Goal: Task Accomplishment & Management: Use online tool/utility

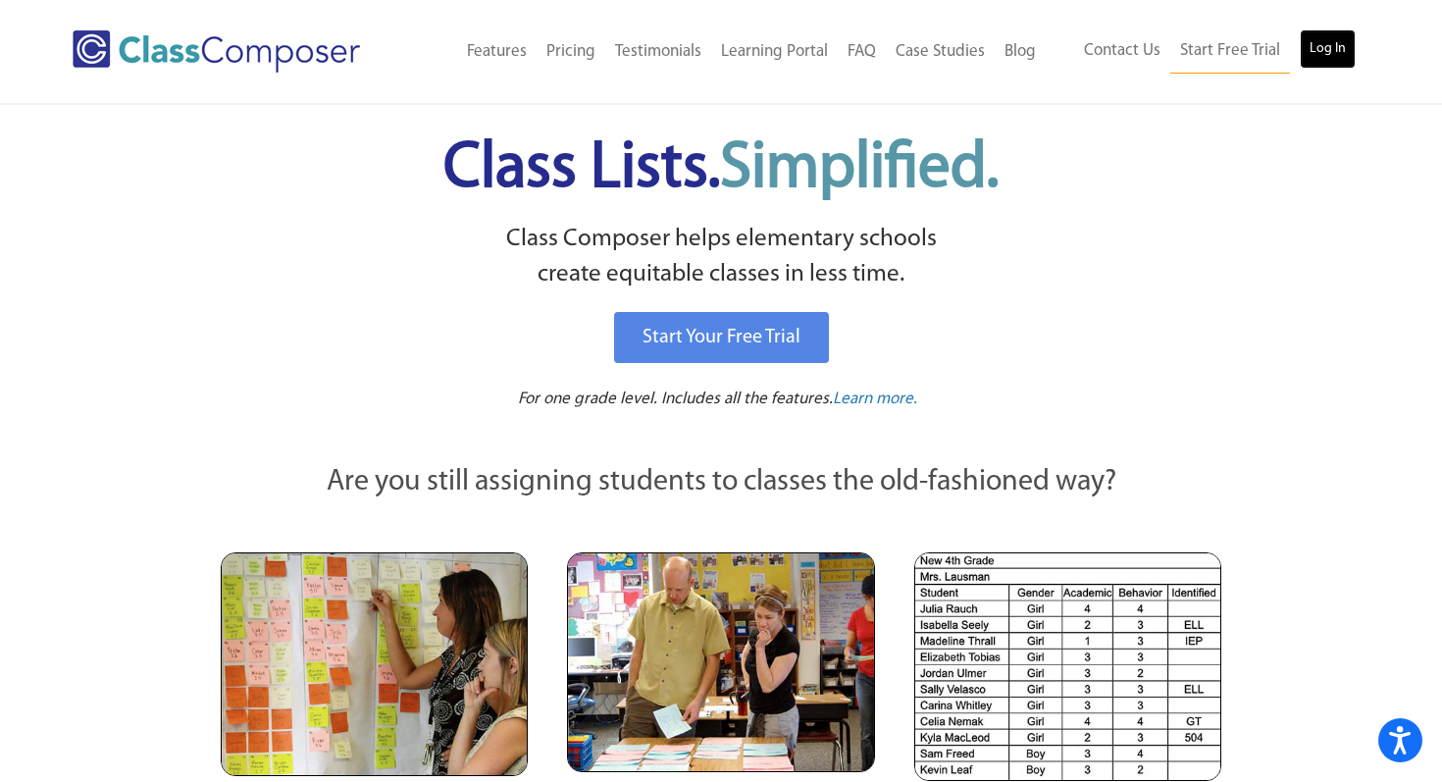
click at [1335, 39] on link "Log In" at bounding box center [1328, 48] width 56 height 39
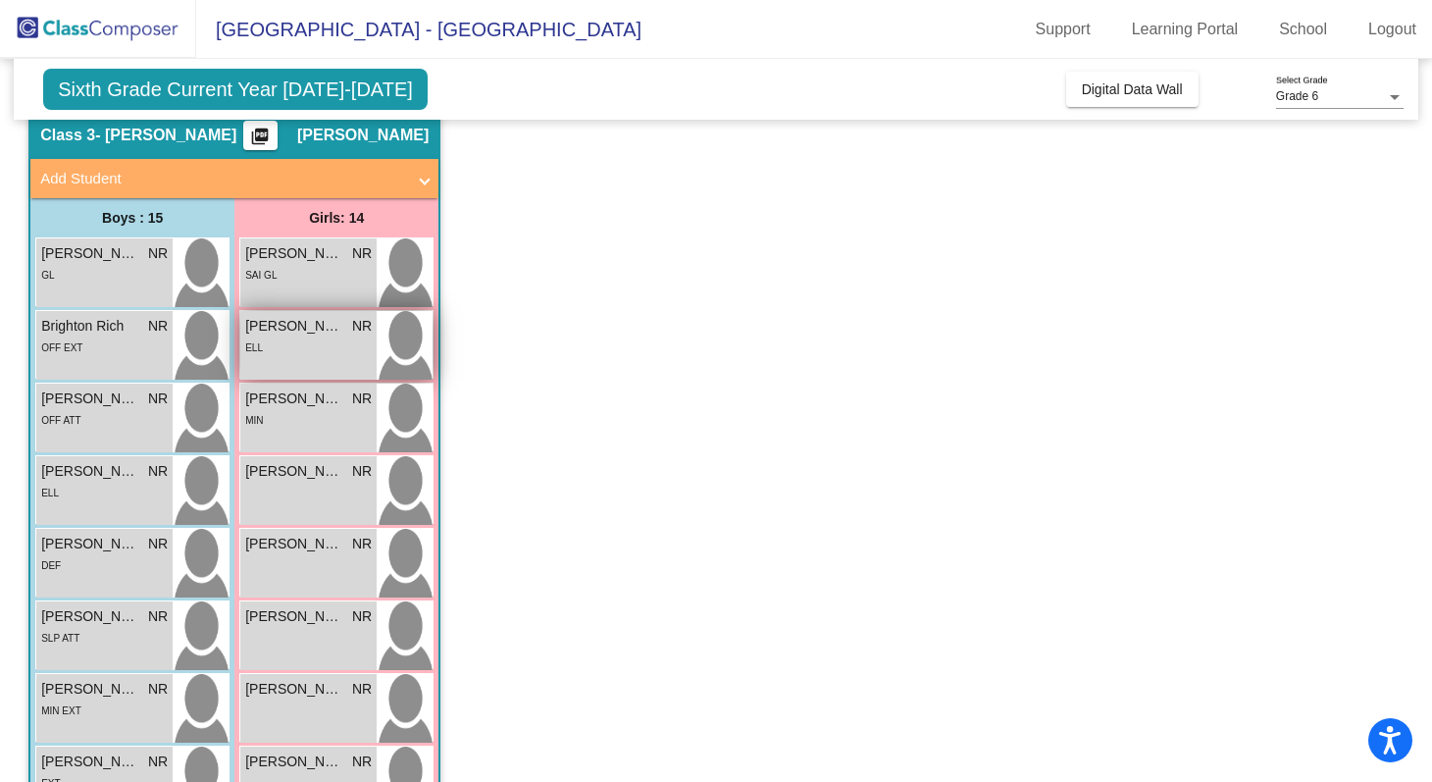
scroll to position [64, 0]
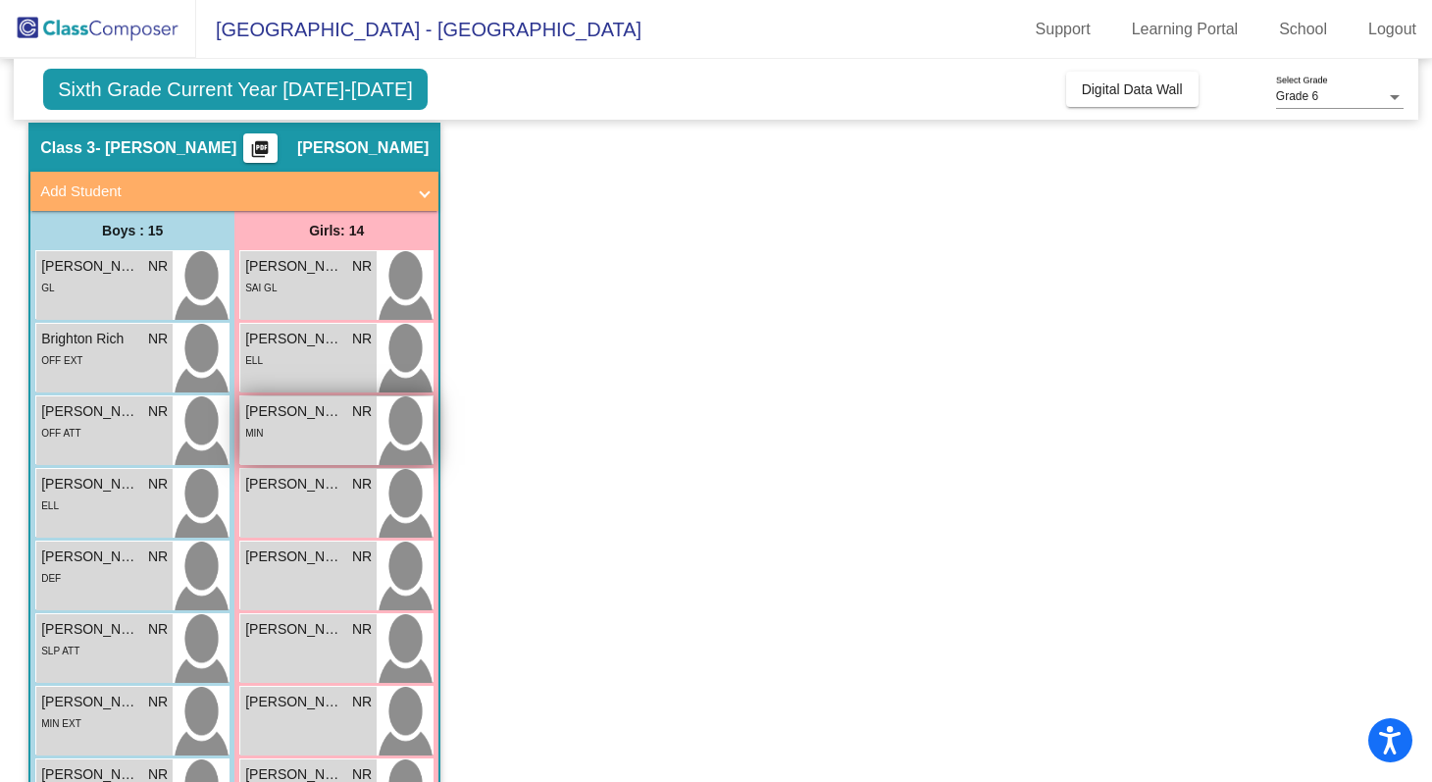
click at [289, 423] on div "MIN" at bounding box center [308, 432] width 127 height 21
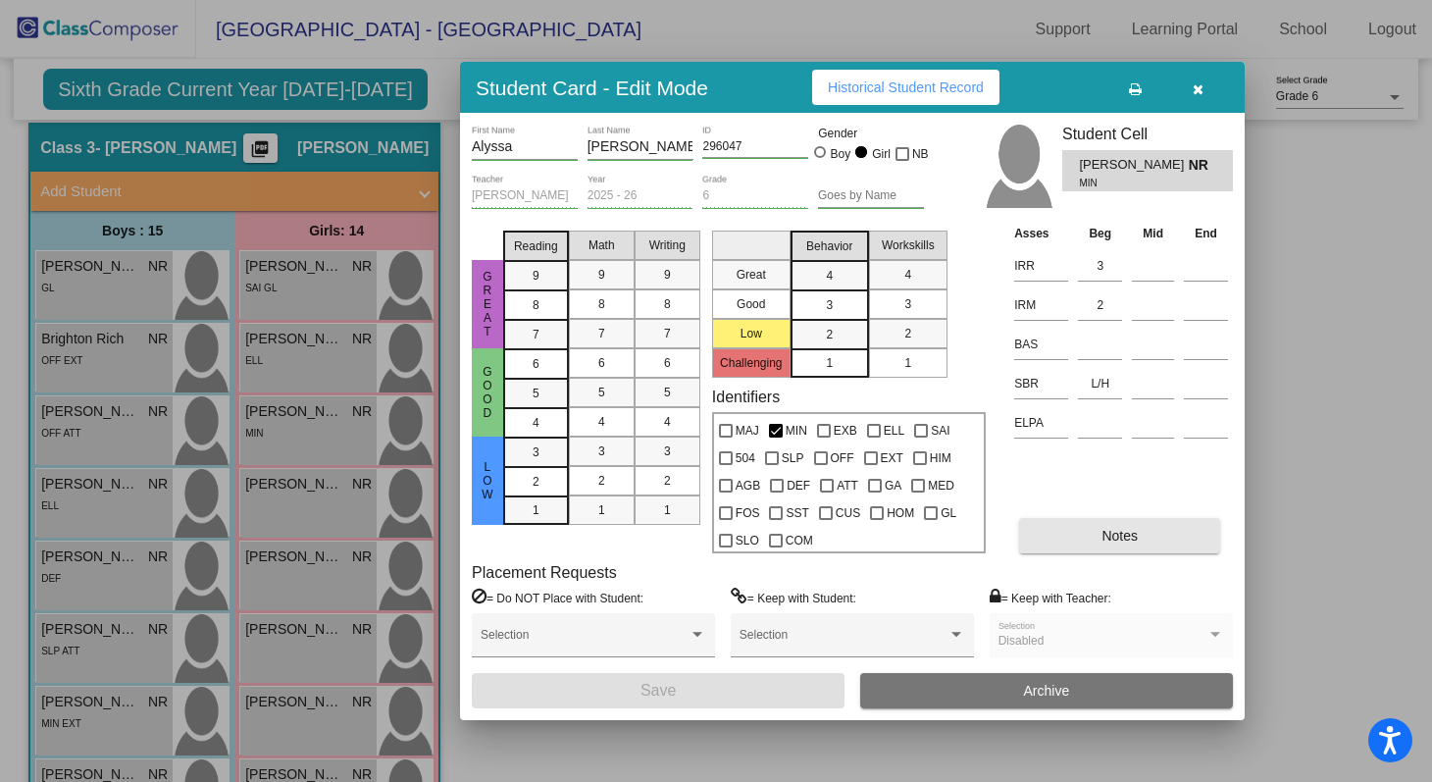
click at [1089, 535] on button "Notes" at bounding box center [1119, 535] width 201 height 35
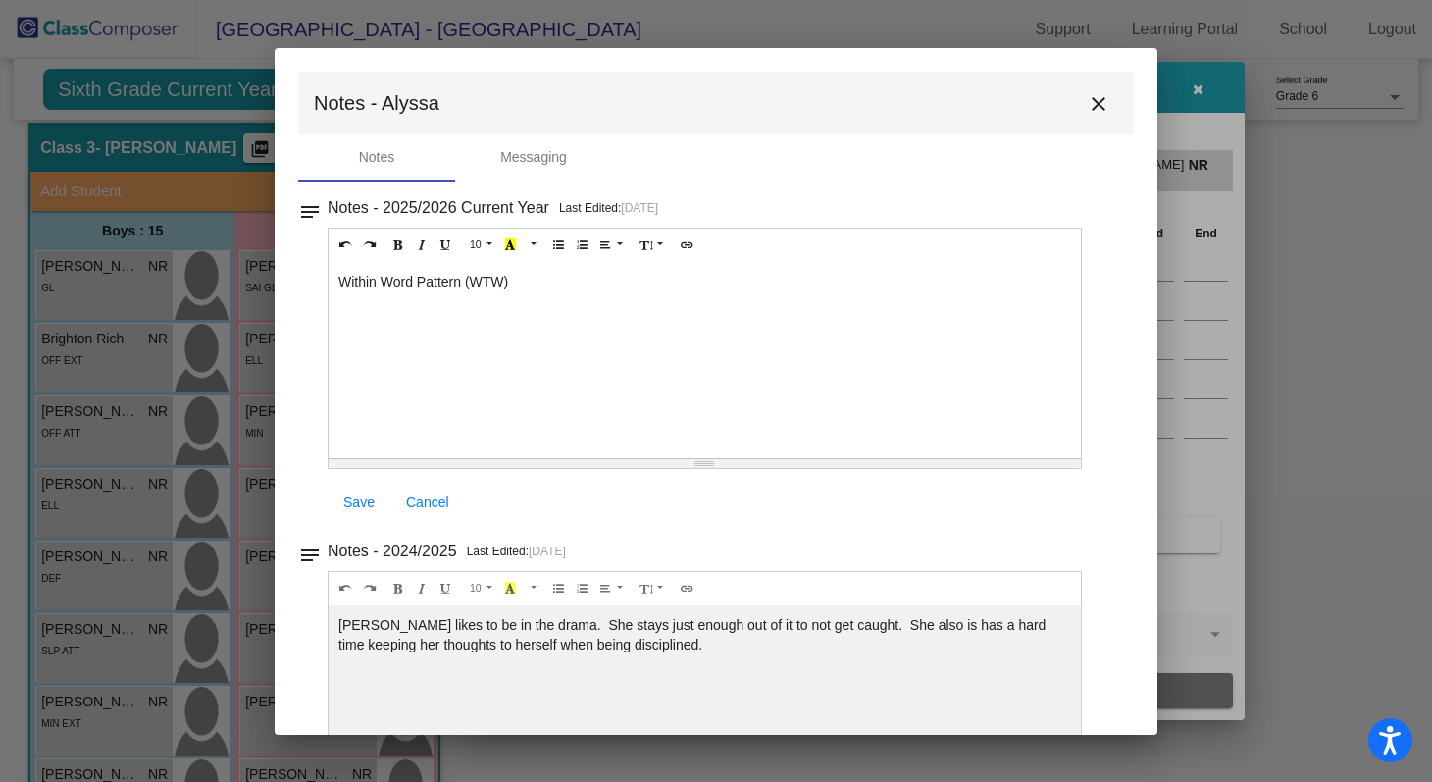
click at [1096, 111] on mat-icon "close" at bounding box center [1099, 104] width 24 height 24
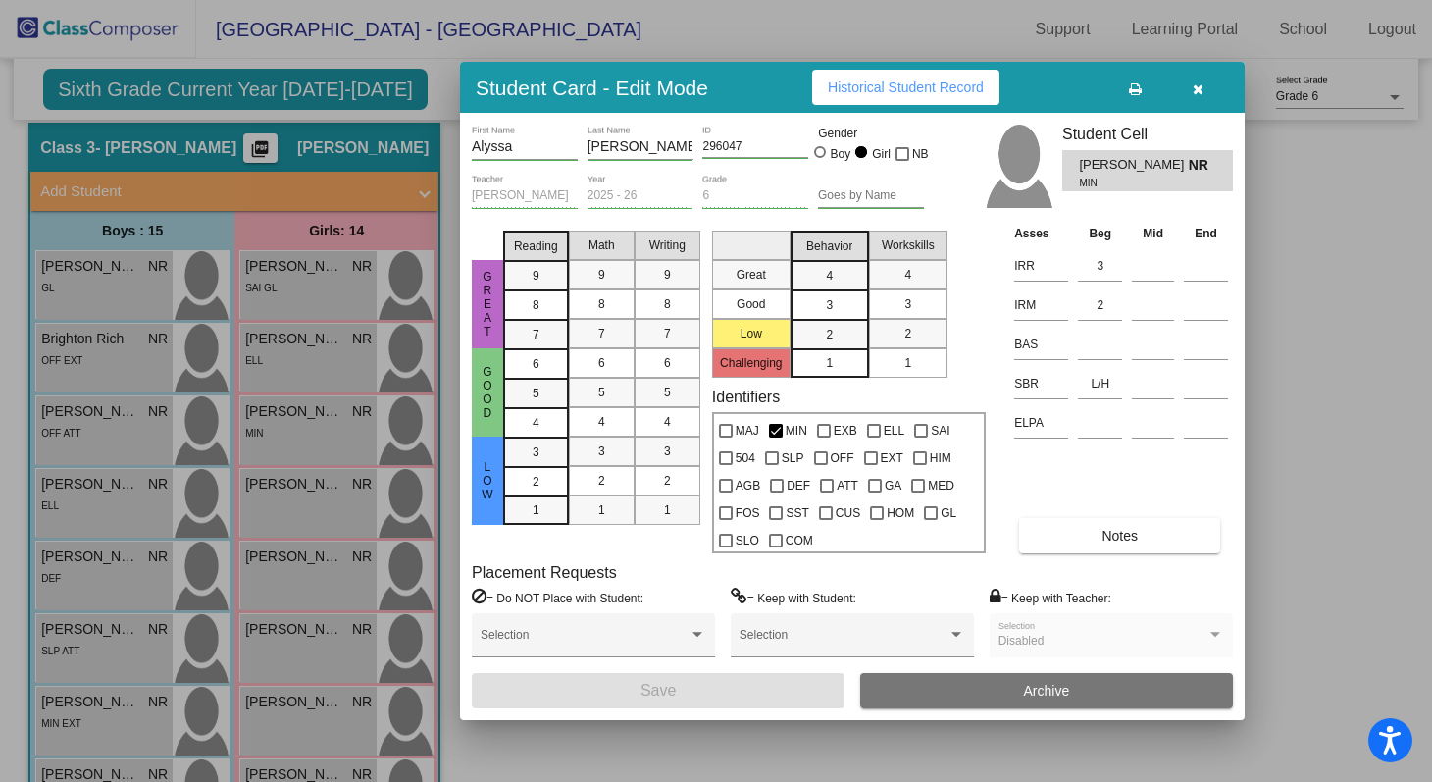
click at [1199, 84] on icon "button" at bounding box center [1198, 89] width 11 height 14
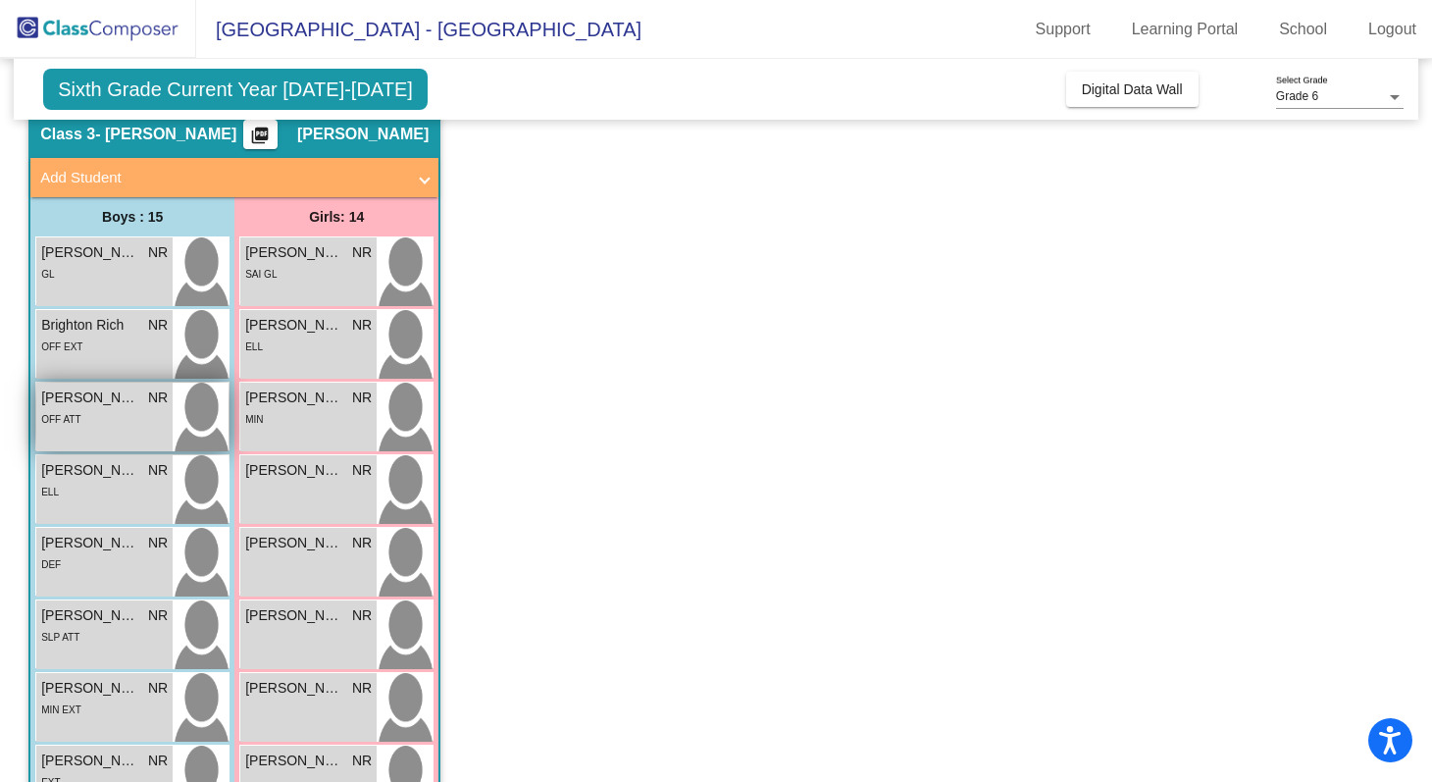
scroll to position [135, 0]
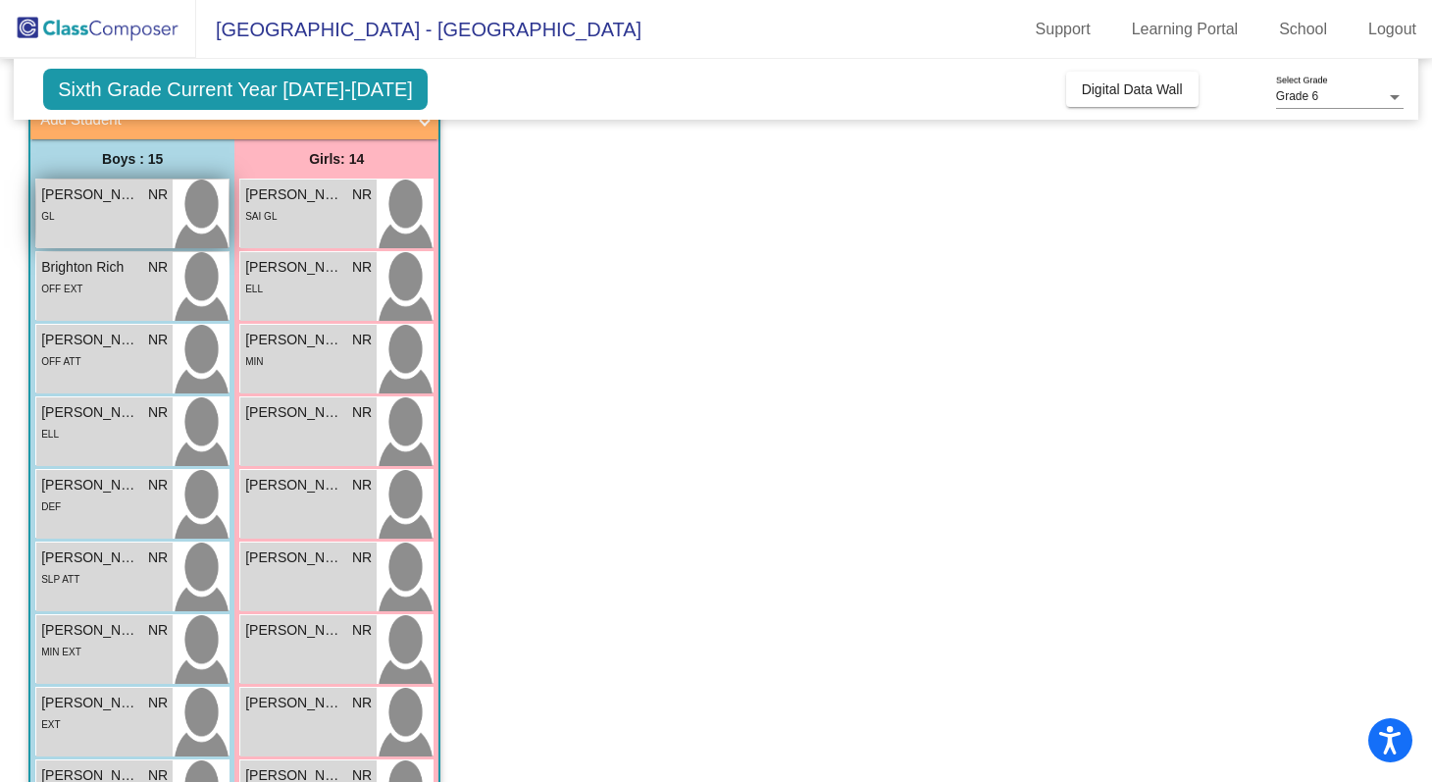
click at [109, 213] on div "GL" at bounding box center [104, 215] width 127 height 21
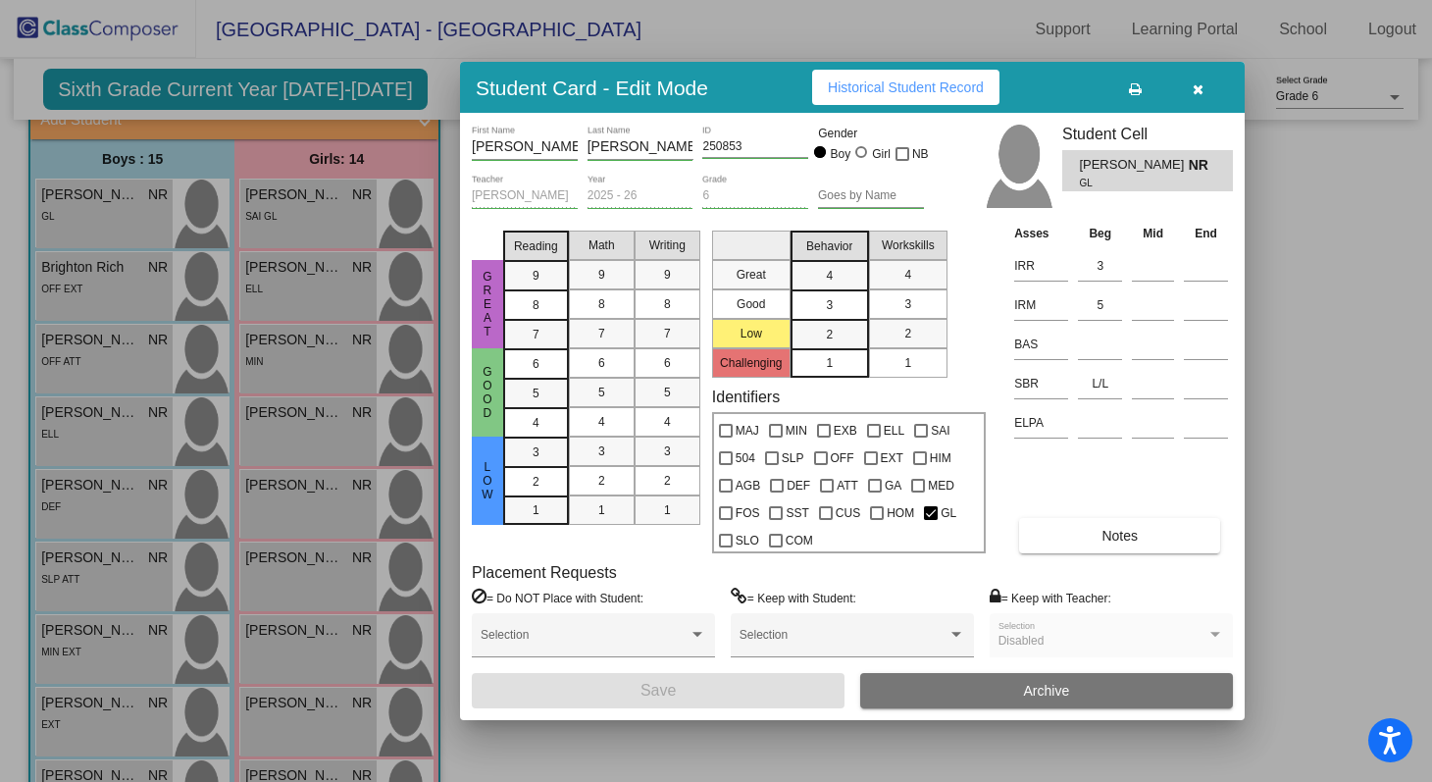
click at [1193, 89] on icon "button" at bounding box center [1198, 89] width 11 height 14
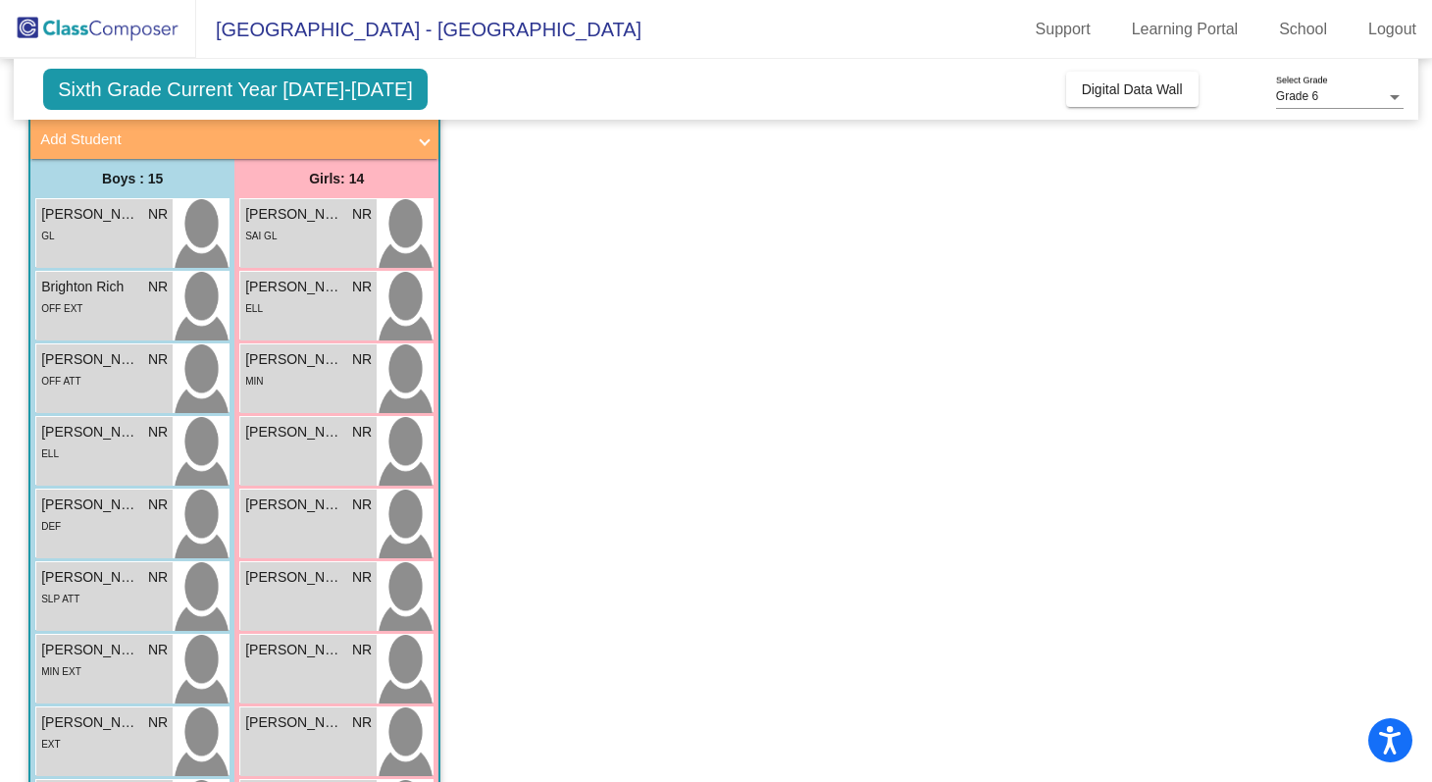
scroll to position [106, 0]
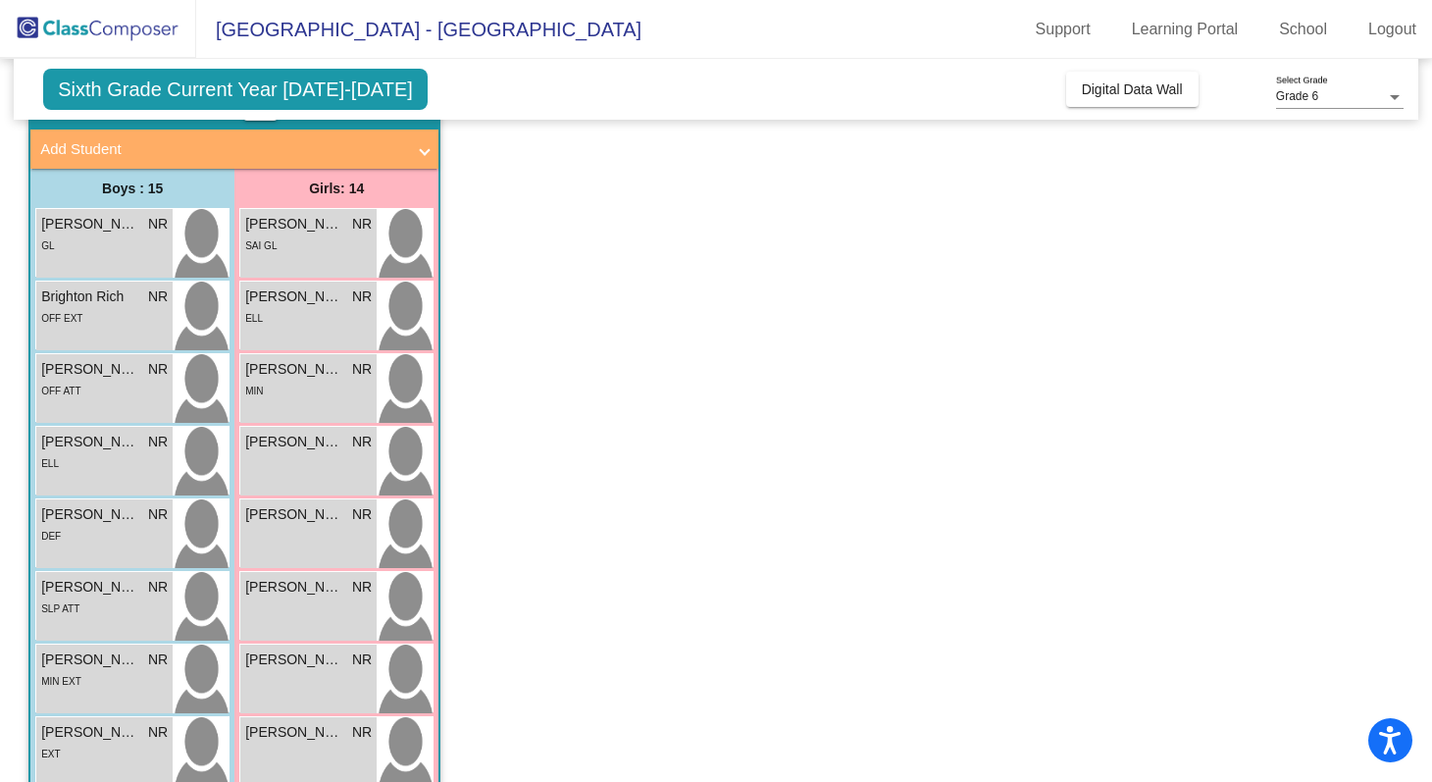
click at [130, 608] on div "SLP ATT" at bounding box center [104, 607] width 127 height 21
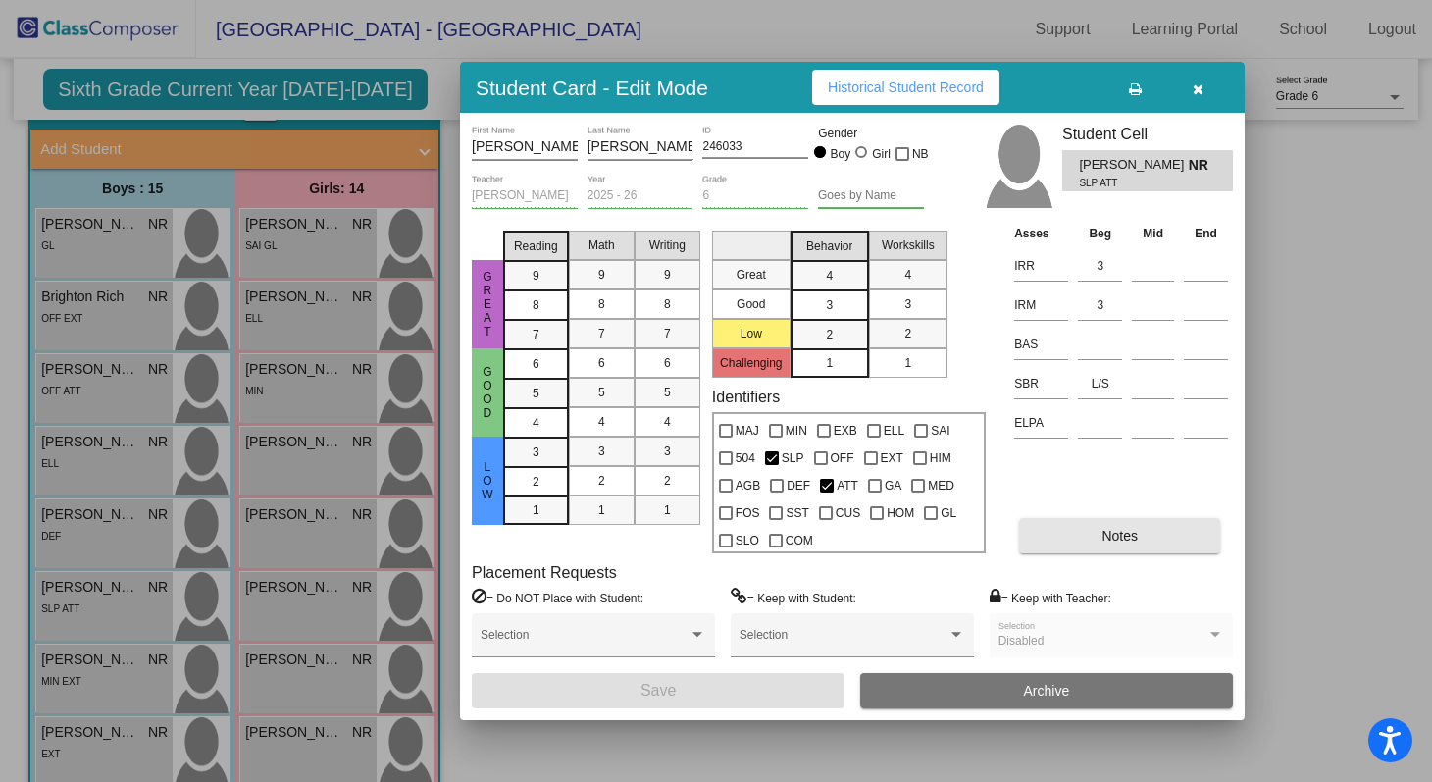
click at [1123, 536] on span "Notes" at bounding box center [1119, 536] width 36 height 16
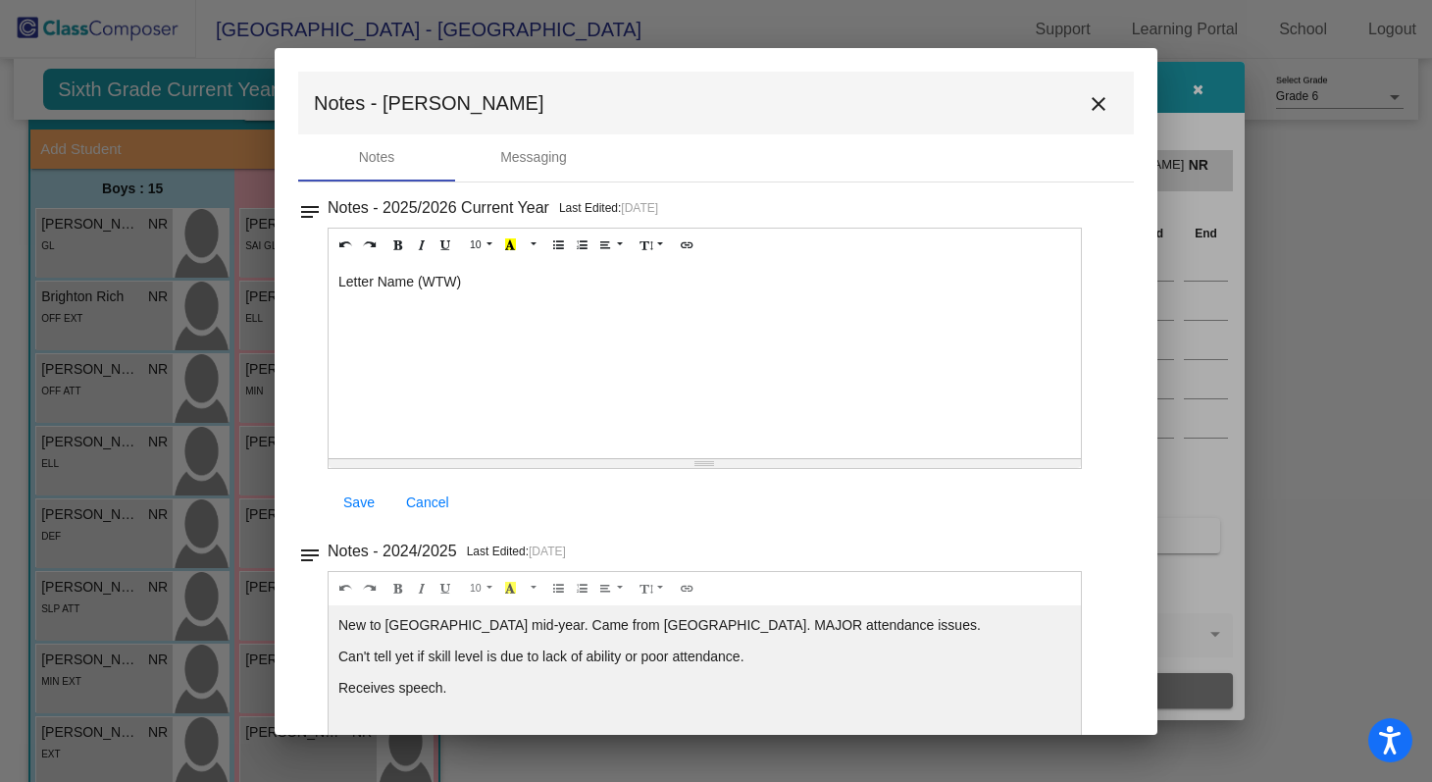
click at [1095, 95] on mat-icon "close" at bounding box center [1099, 104] width 24 height 24
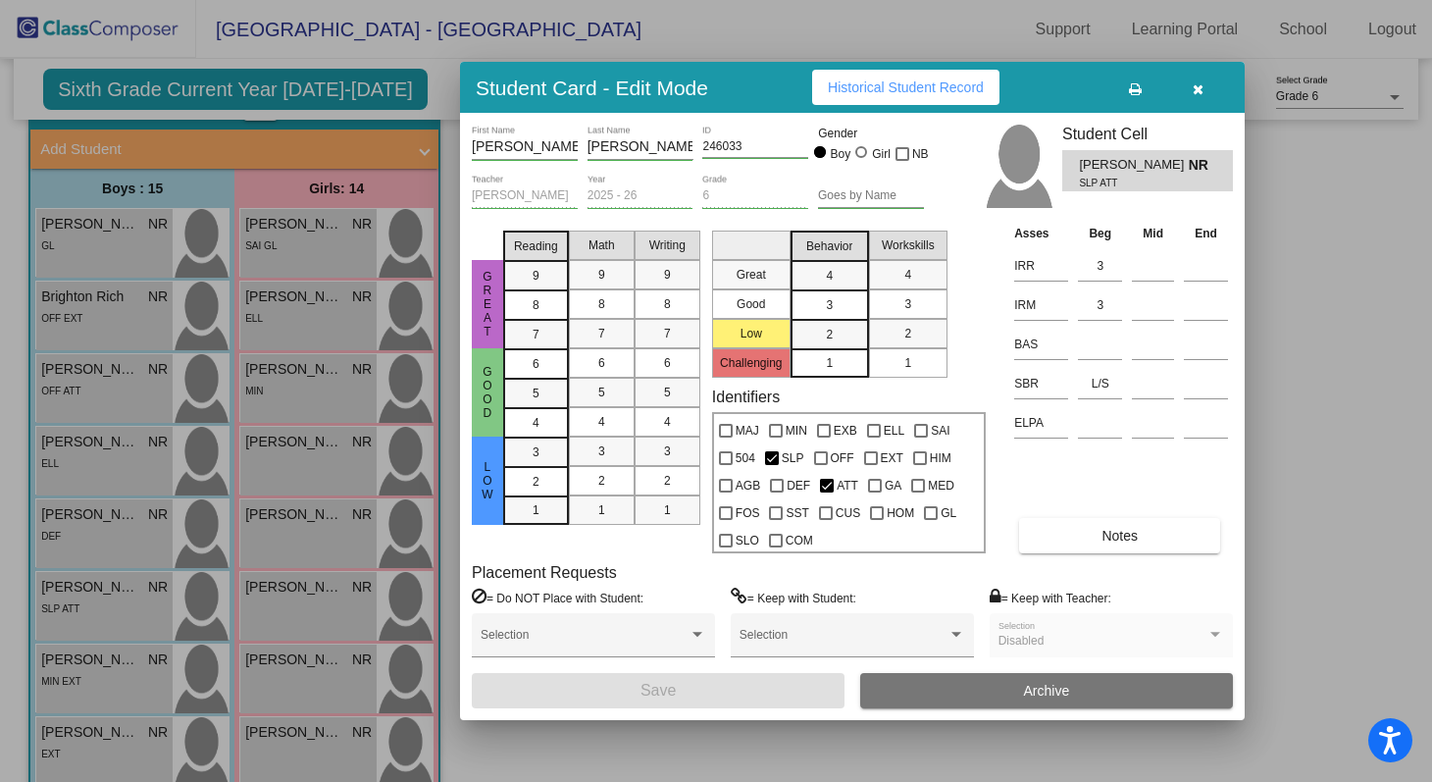
click at [1203, 95] on button "button" at bounding box center [1197, 87] width 63 height 35
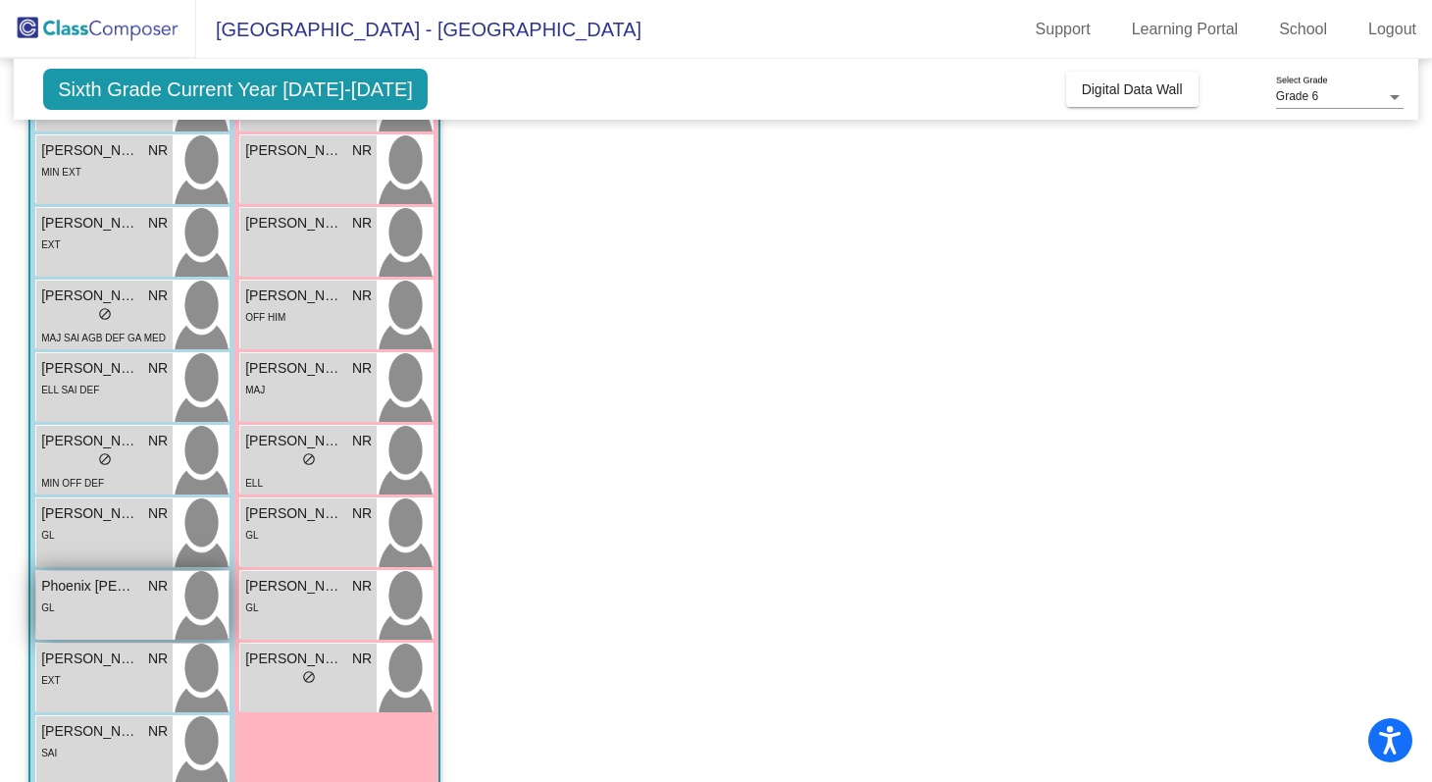
scroll to position [591, 0]
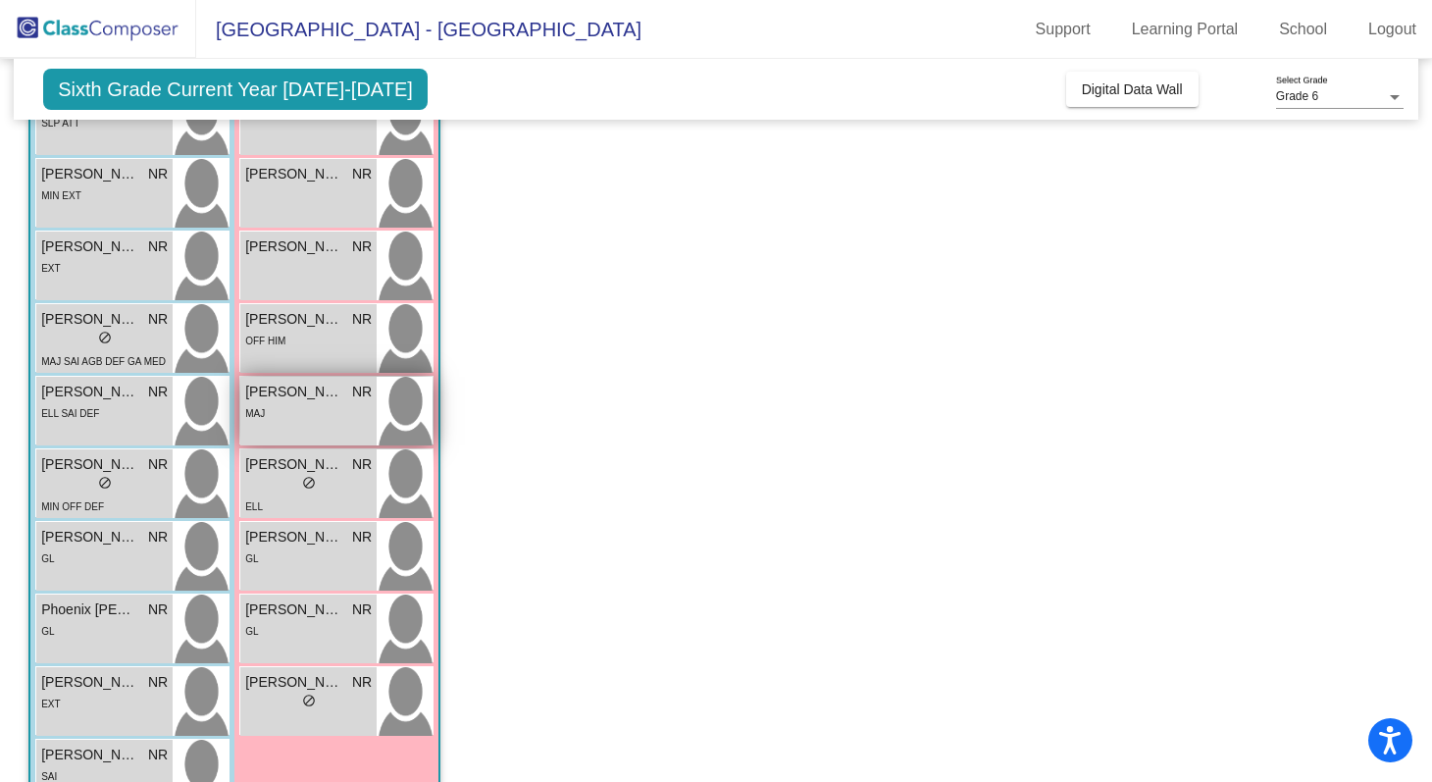
click at [317, 403] on div "MAJ" at bounding box center [308, 412] width 127 height 21
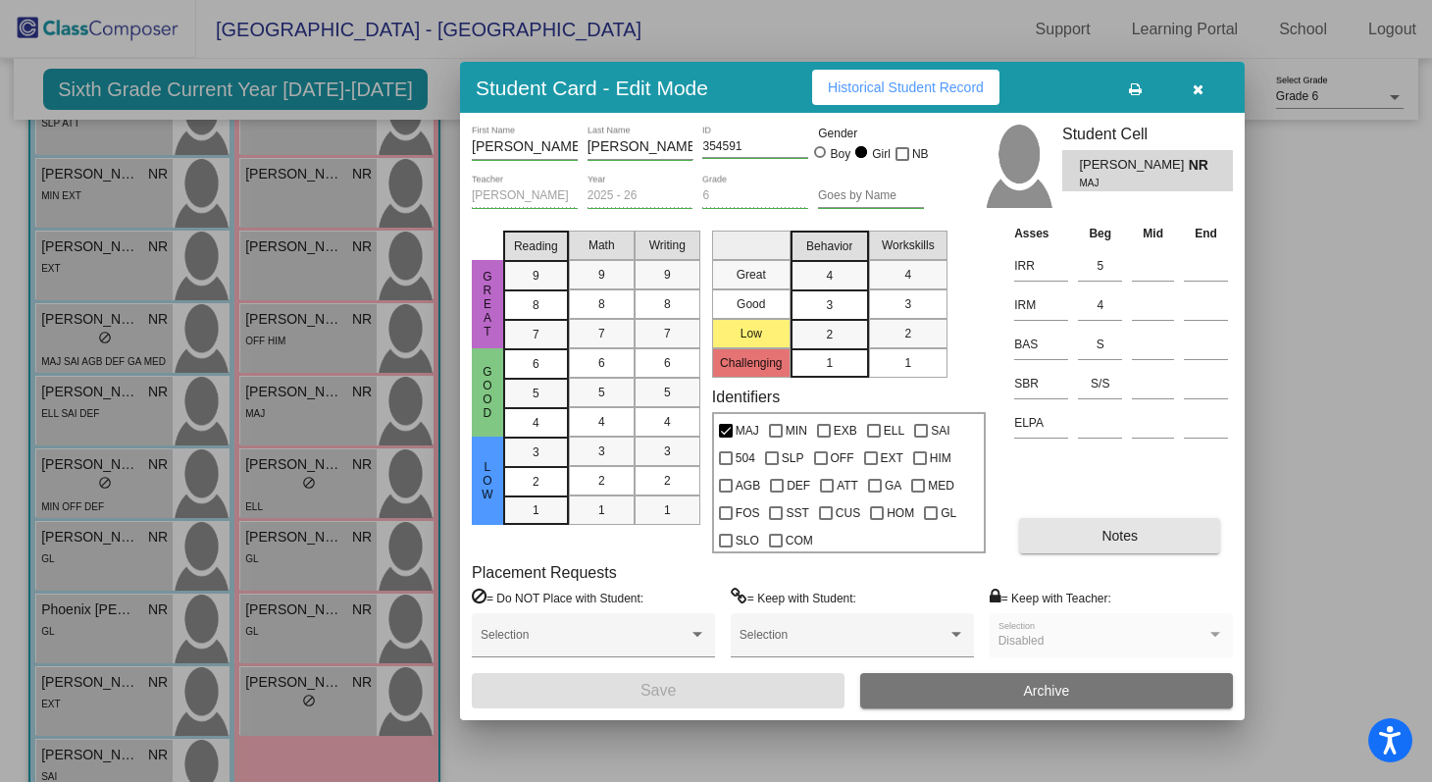
click at [1102, 528] on span "Notes" at bounding box center [1119, 536] width 36 height 16
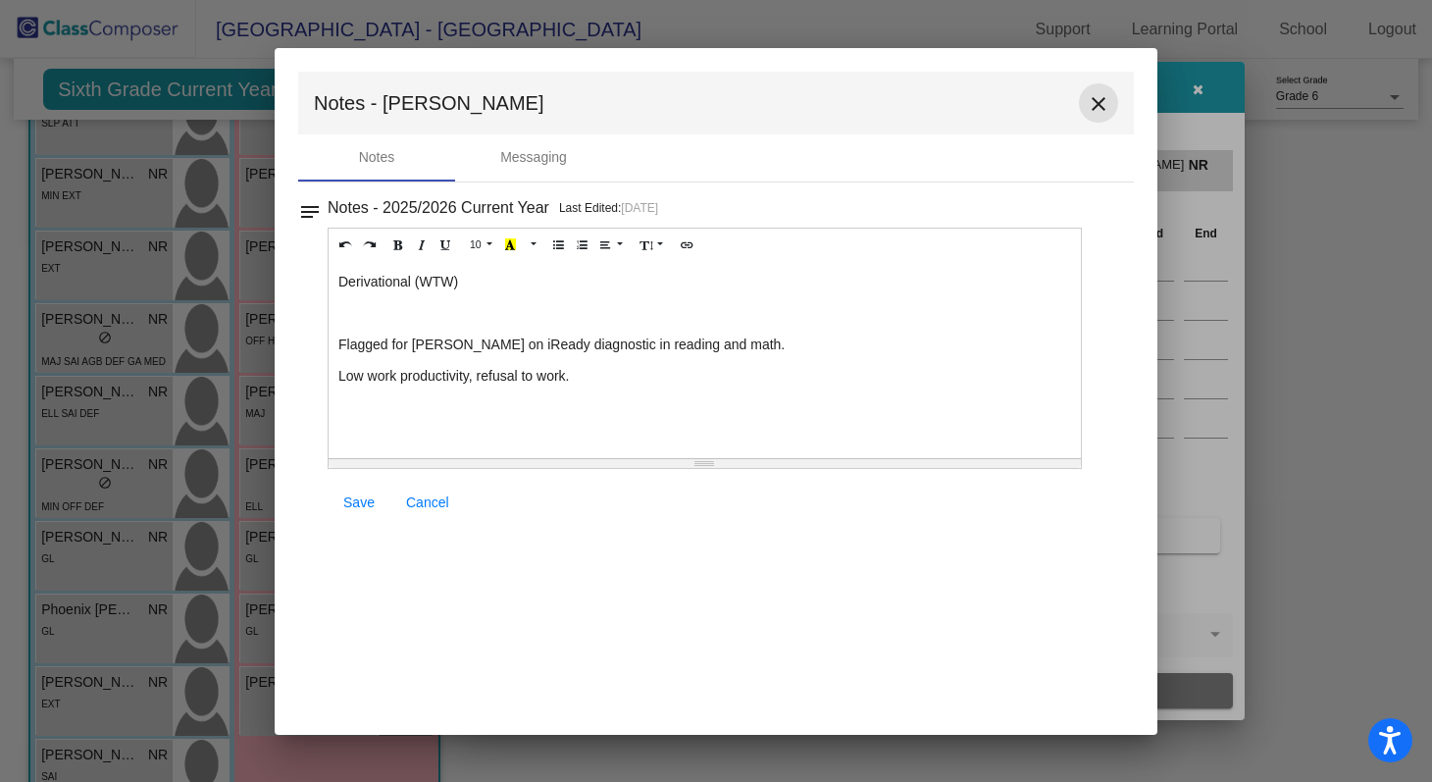
click at [1100, 105] on mat-icon "close" at bounding box center [1099, 104] width 24 height 24
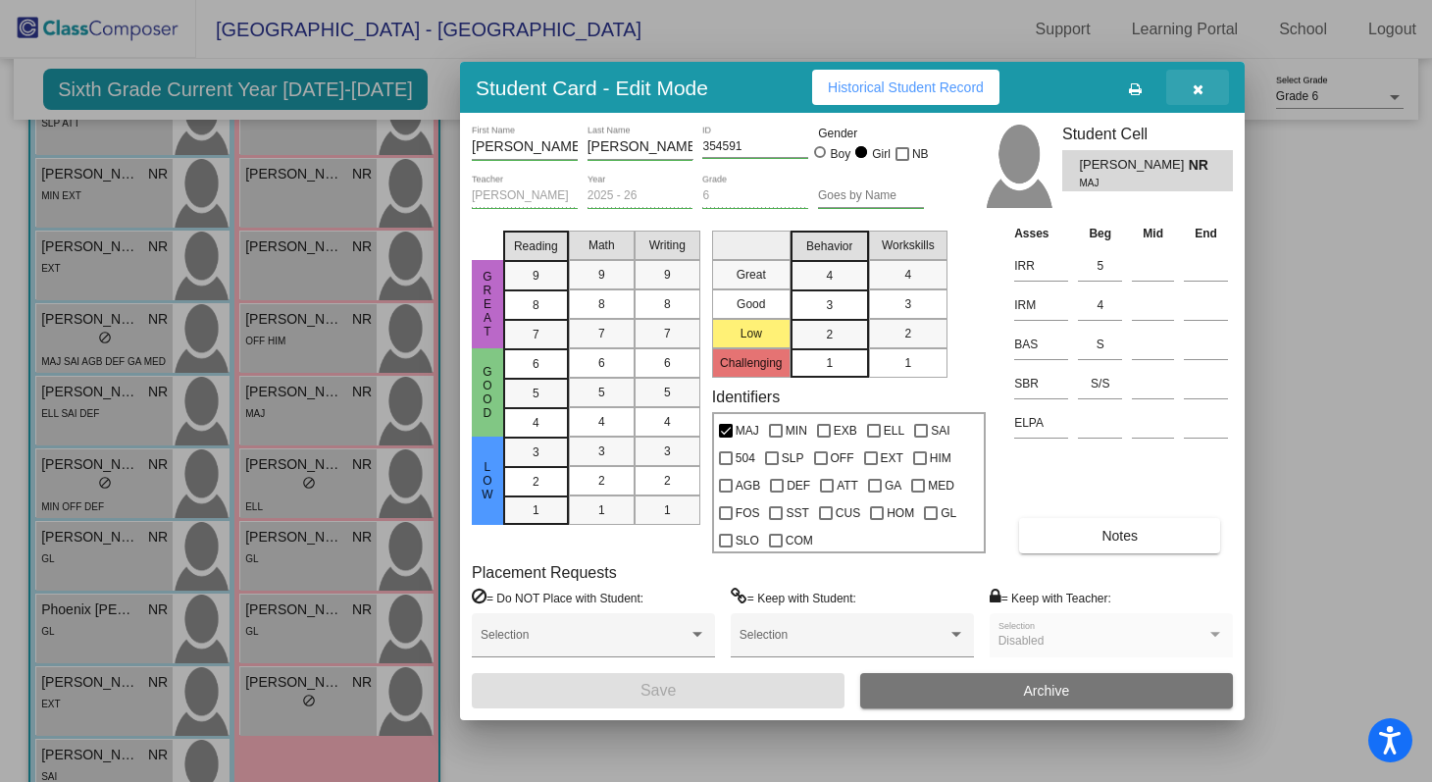
click at [1203, 87] on button "button" at bounding box center [1197, 87] width 63 height 35
